Goal: Check status: Check status

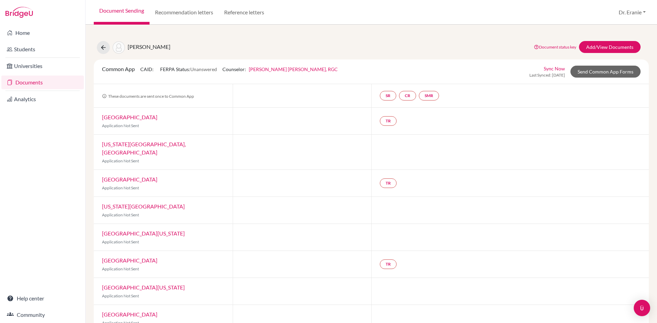
click at [27, 82] on link "Documents" at bounding box center [42, 83] width 82 height 14
click at [43, 82] on link "Documents" at bounding box center [42, 83] width 82 height 14
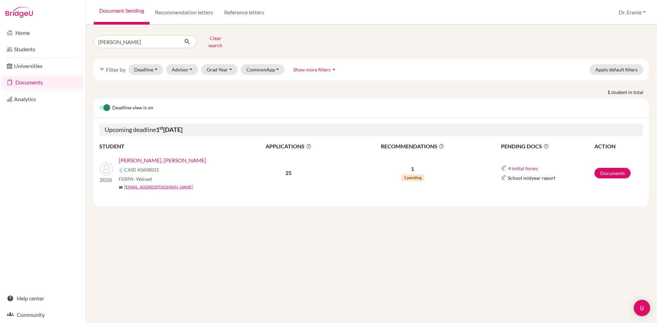
click at [163, 156] on link "[PERSON_NAME], [PERSON_NAME]" at bounding box center [163, 160] width 88 height 8
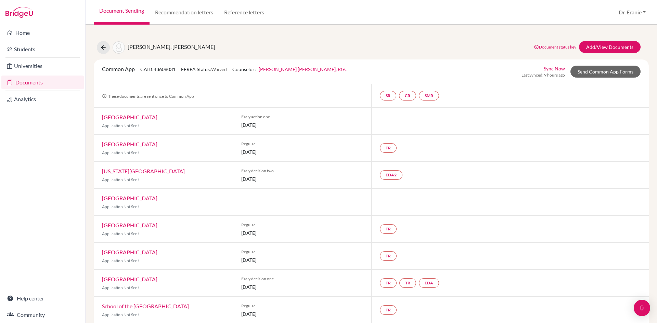
click at [558, 67] on link "Sync Now" at bounding box center [553, 68] width 21 height 7
